Goal: Check status: Check status

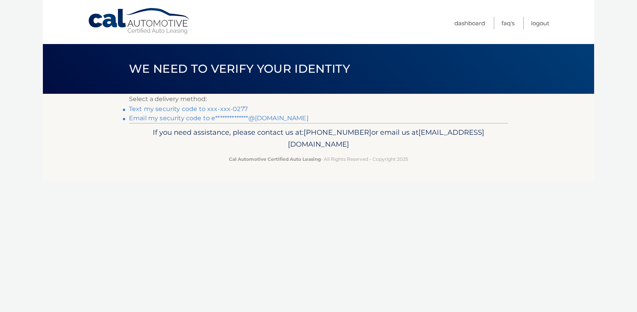
click at [189, 107] on link "Text my security code to xxx-xxx-0277" at bounding box center [188, 108] width 119 height 7
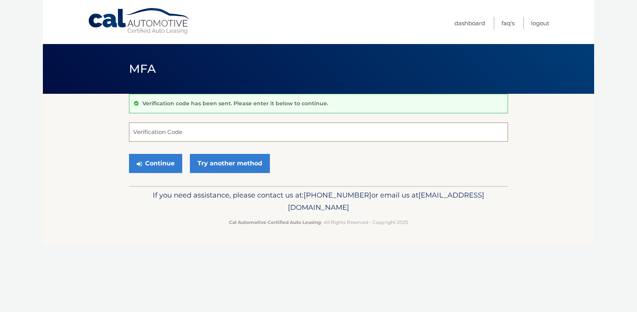
paste input "262170"
type input "262170"
click at [164, 165] on button "Continue" at bounding box center [155, 163] width 53 height 19
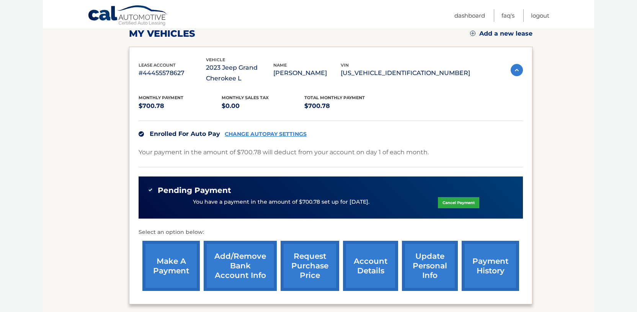
scroll to position [117, 0]
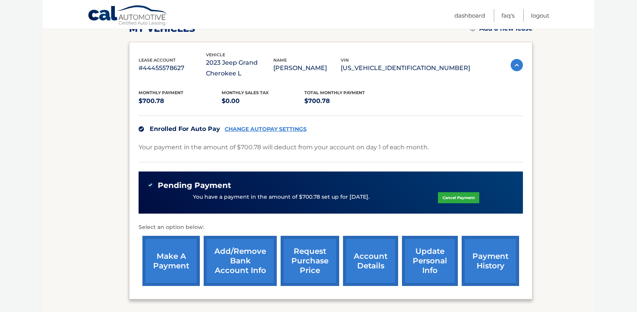
click at [305, 261] on link "request purchase price" at bounding box center [310, 261] width 59 height 50
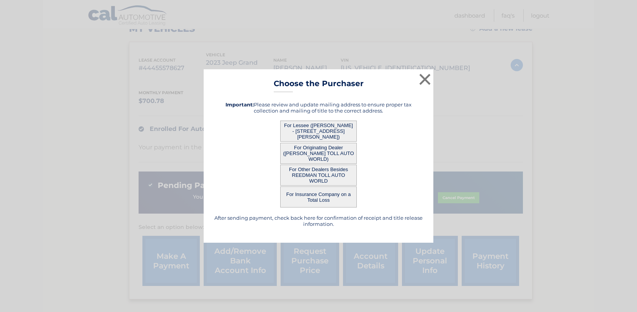
click at [315, 129] on button "For Lessee (ELYSE MALONEY - 8 GLORIA ST, , CLARK, NJ 07066)" at bounding box center [318, 131] width 77 height 21
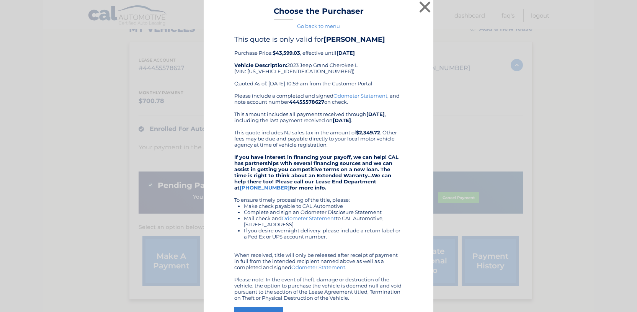
scroll to position [3, 0]
drag, startPoint x: 301, startPoint y: 55, endPoint x: 273, endPoint y: 54, distance: 28.0
click at [273, 53] on div "This quote is only valid for ELYSE MALONEY Purchase Price: $43,599.03 , effecti…" at bounding box center [318, 63] width 169 height 57
click at [333, 57] on div "This quote is only valid for ELYSE MALONEY Purchase Price: $43,599.03 , effecti…" at bounding box center [318, 63] width 169 height 57
click at [431, 4] on button "×" at bounding box center [425, 6] width 15 height 15
